Goal: Task Accomplishment & Management: Use online tool/utility

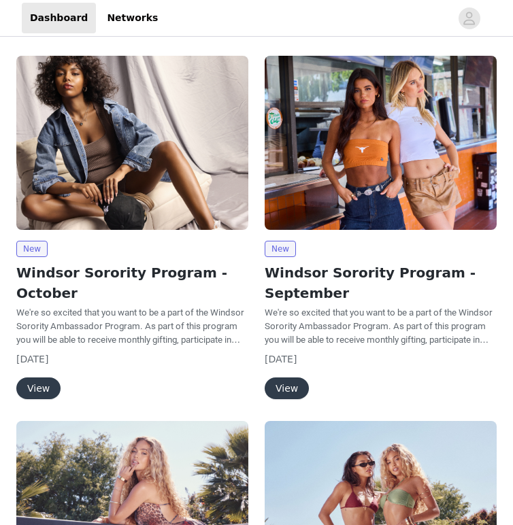
click at [22, 378] on button "View" at bounding box center [38, 389] width 44 height 22
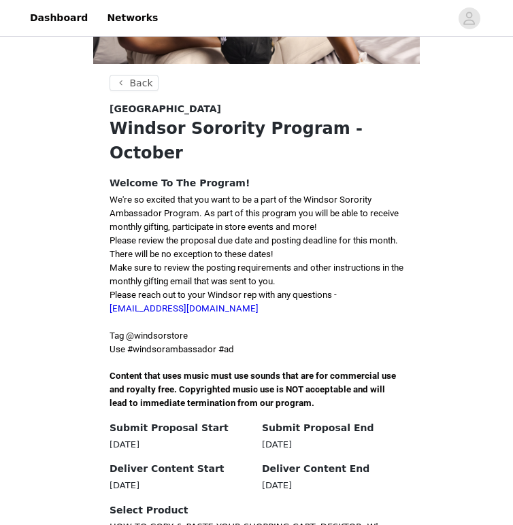
scroll to position [210, 0]
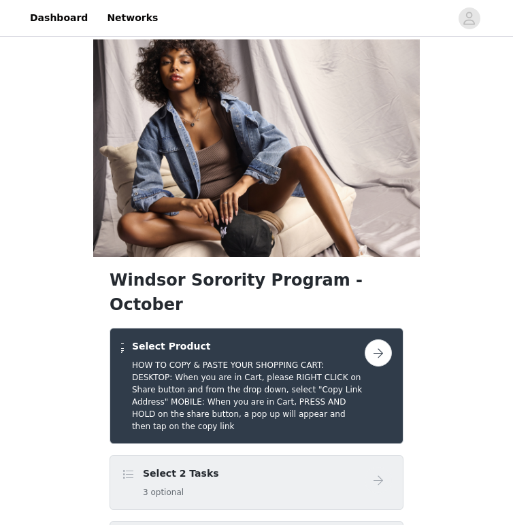
click at [242, 455] on div "Select 2 Tasks 3 optional" at bounding box center [257, 482] width 294 height 55
click at [174, 467] on h4 "Select 2 Tasks" at bounding box center [181, 474] width 76 height 14
click at [128, 467] on span at bounding box center [128, 475] width 14 height 16
click at [377, 340] on button "button" at bounding box center [378, 353] width 27 height 27
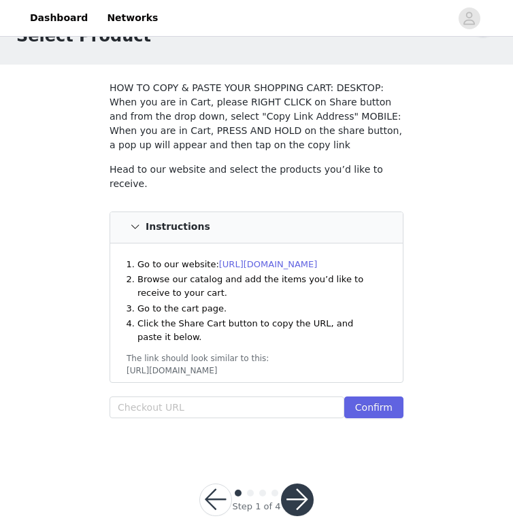
scroll to position [67, 0]
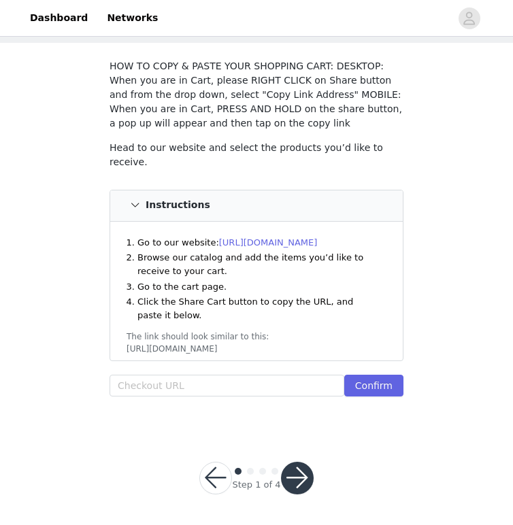
click at [286, 238] on link "[URL][DOMAIN_NAME]" at bounding box center [268, 243] width 99 height 10
